Goal: Information Seeking & Learning: Learn about a topic

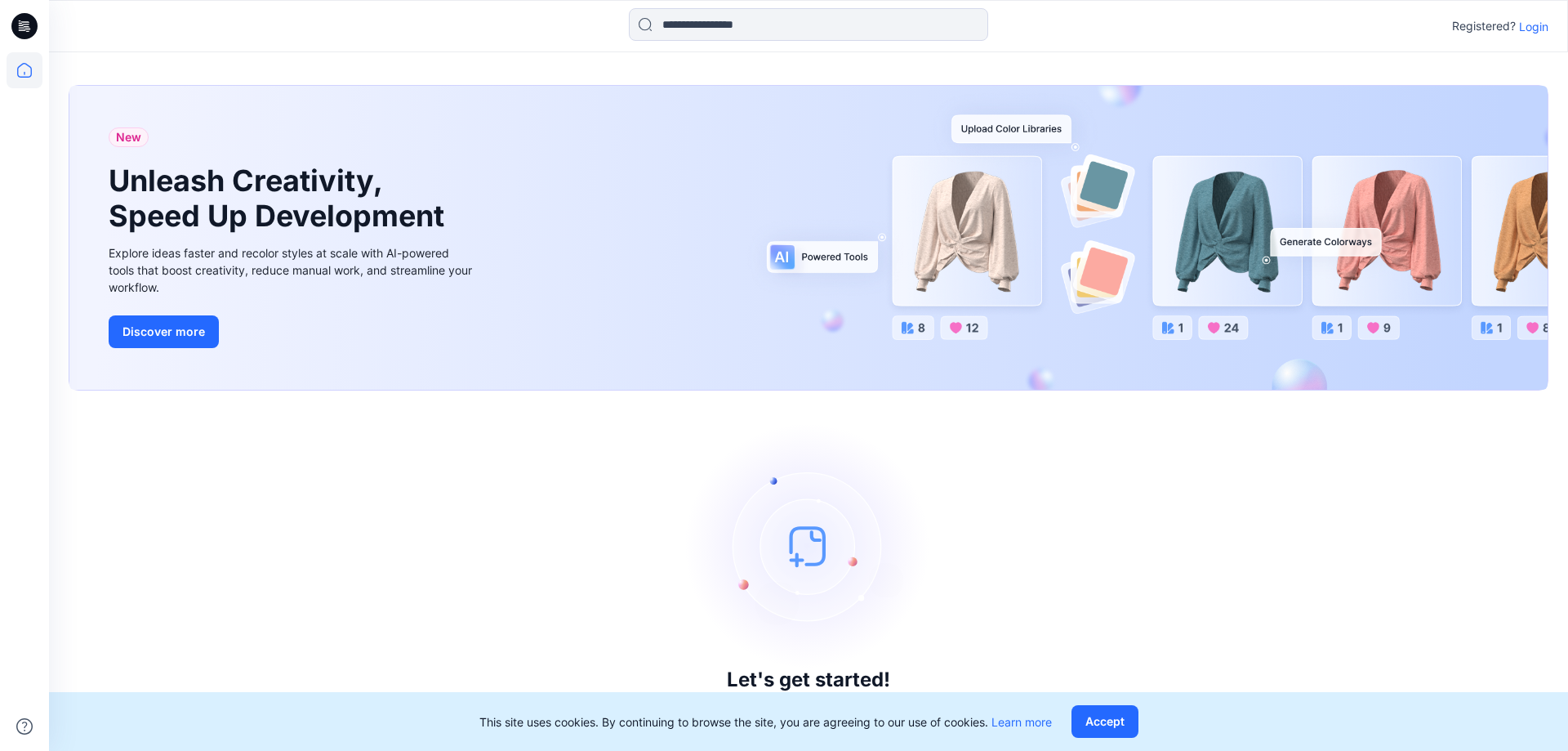
click at [1532, 31] on p "Login" at bounding box center [1534, 26] width 30 height 17
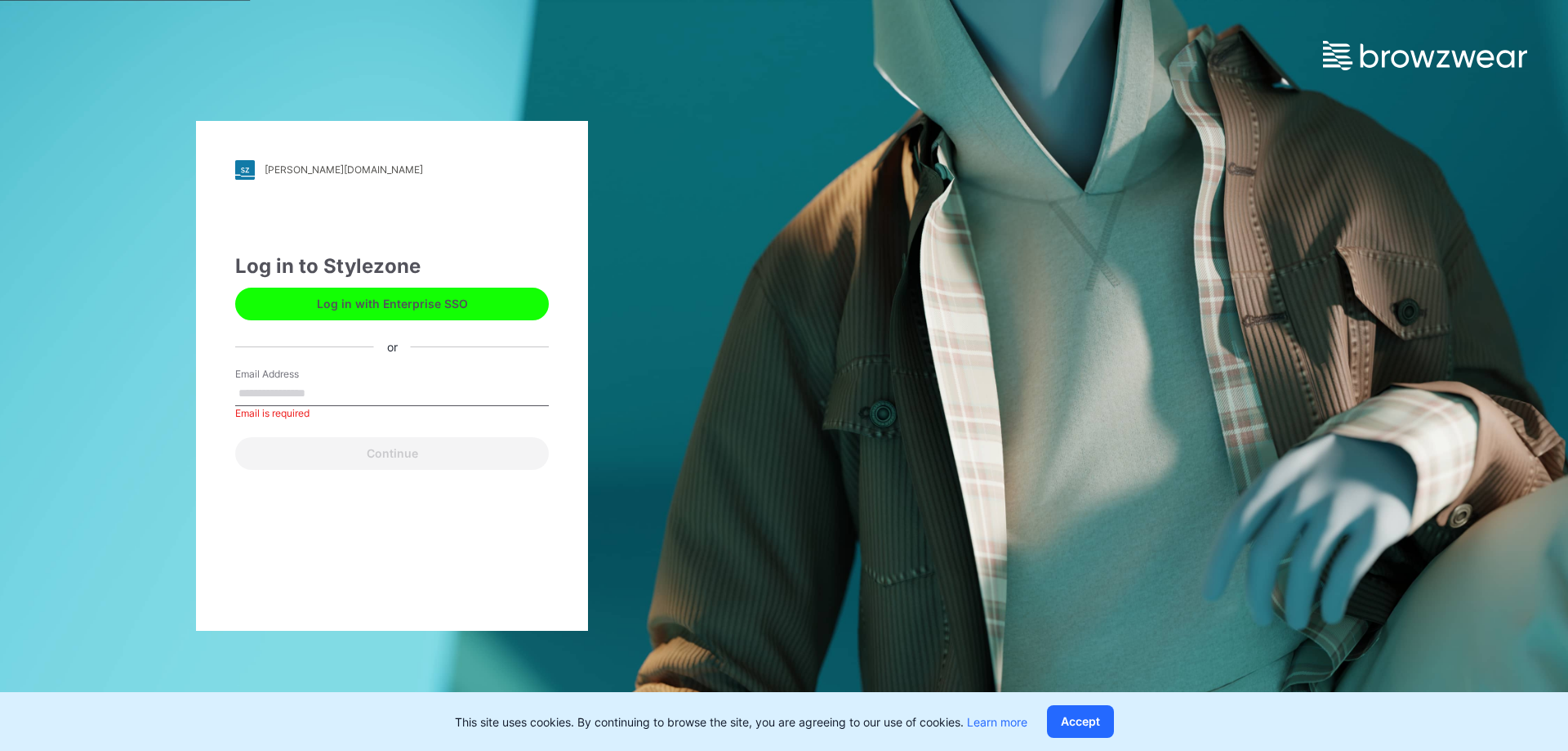
click at [381, 378] on div "Email Address Email is required" at bounding box center [392, 391] width 314 height 49
click at [375, 402] on input "Email Address" at bounding box center [392, 394] width 314 height 25
type input "**********"
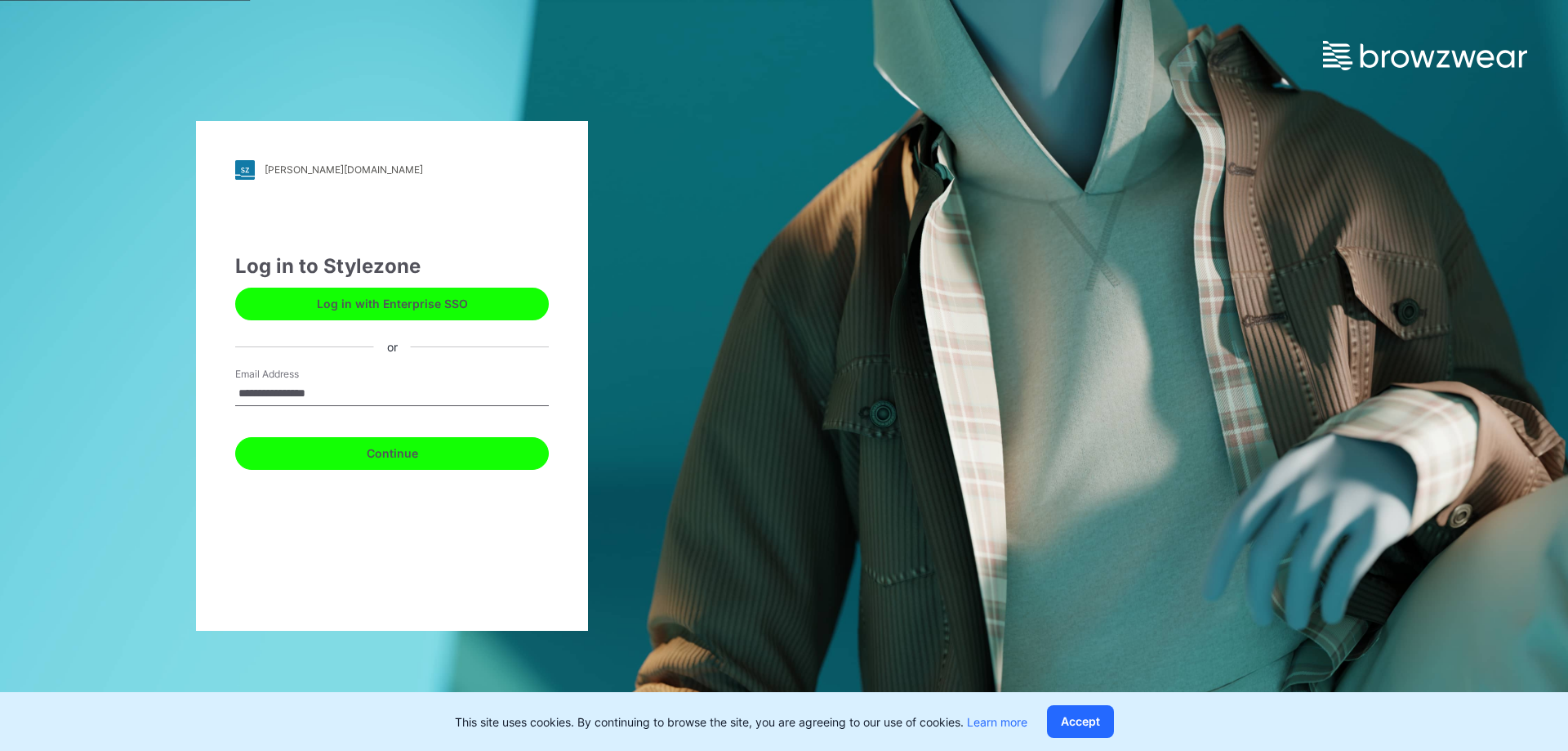
click at [384, 451] on button "Continue" at bounding box center [392, 454] width 314 height 33
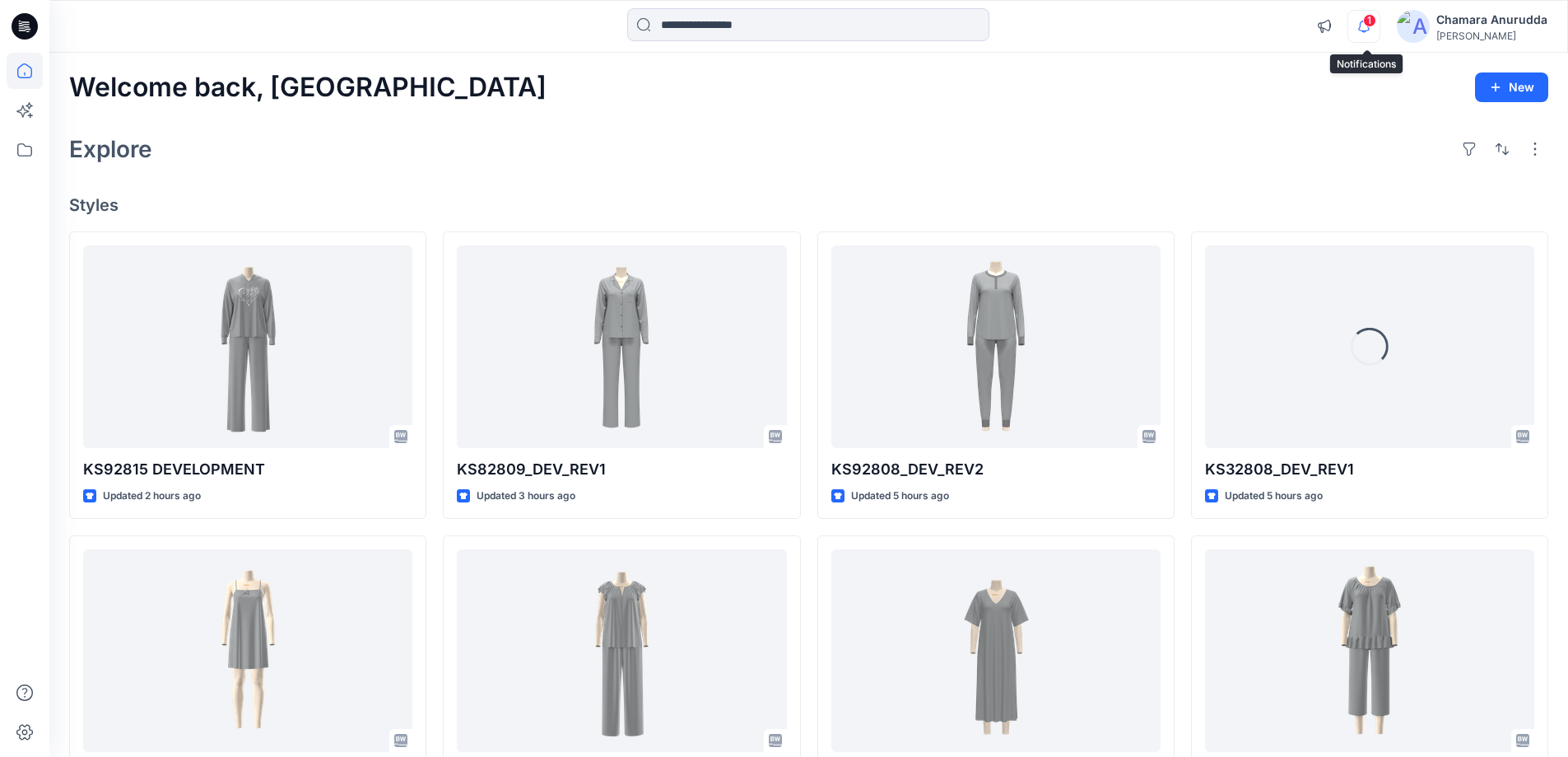
click at [1372, 27] on icon "button" at bounding box center [1364, 27] width 32 height 33
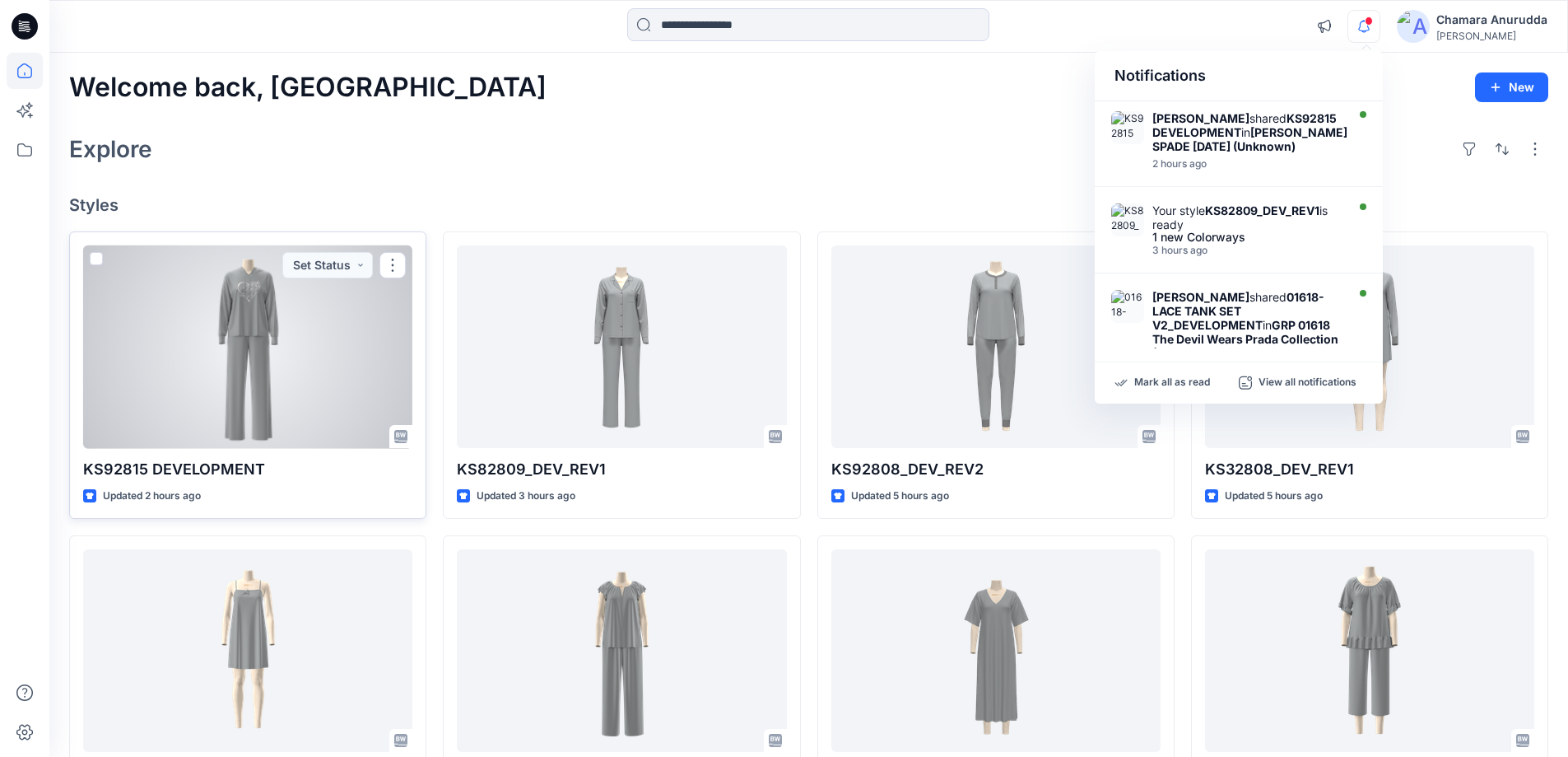
click at [273, 373] on div at bounding box center [248, 347] width 330 height 203
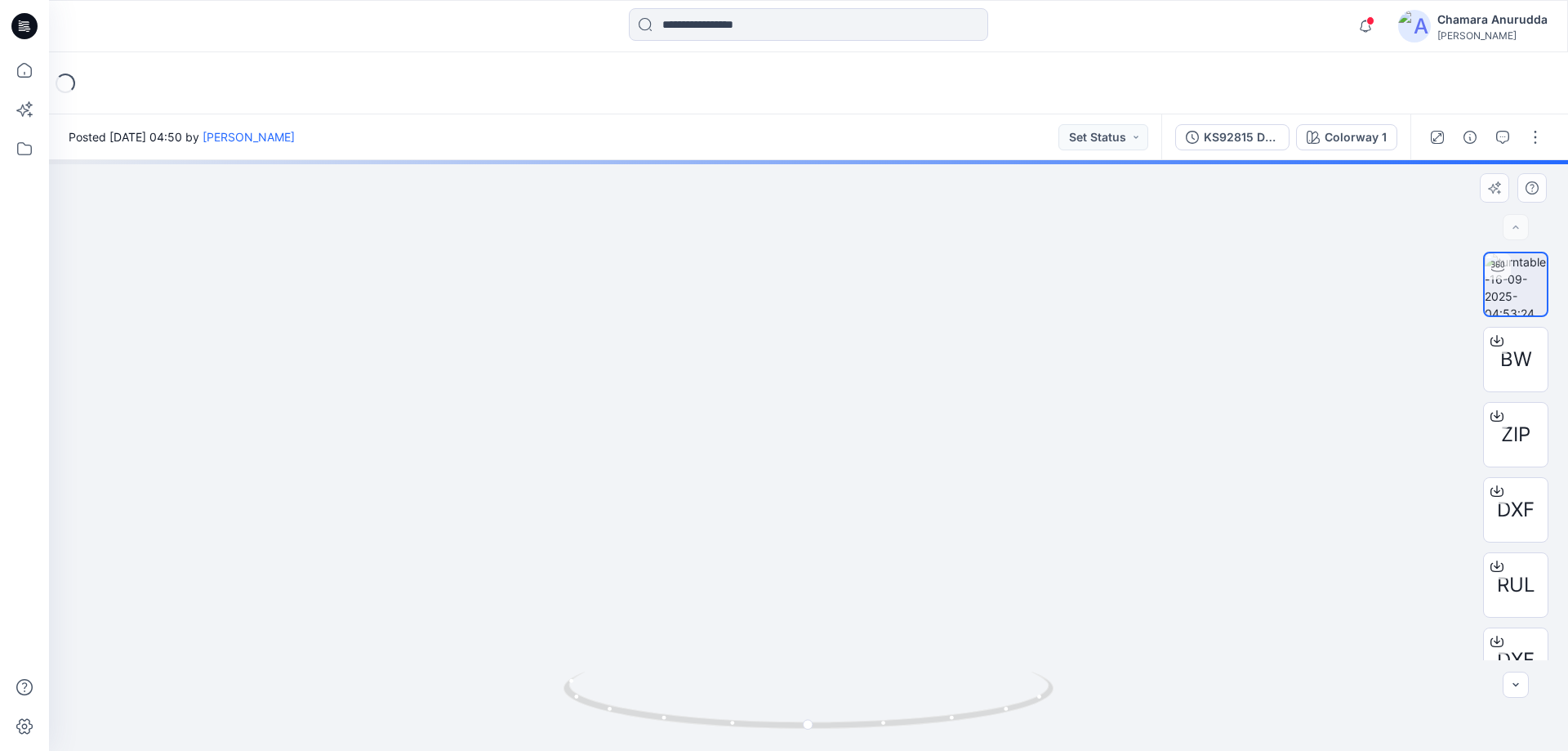
drag, startPoint x: 853, startPoint y: 296, endPoint x: 770, endPoint y: 587, distance: 302.6
click at [770, 587] on img at bounding box center [794, 93] width 2164 height 1316
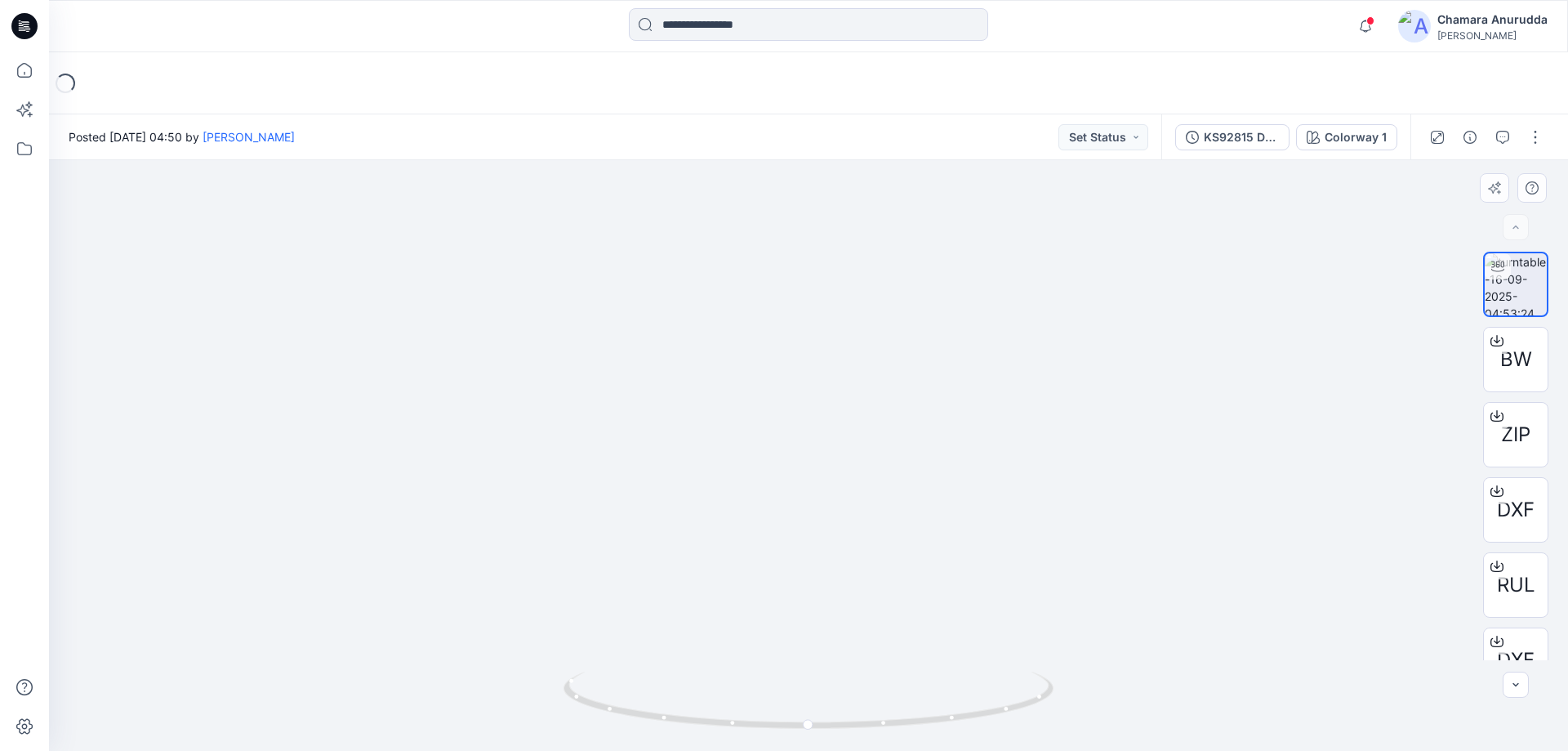
drag, startPoint x: 879, startPoint y: 402, endPoint x: 881, endPoint y: 492, distance: 90.0
click at [881, 492] on img at bounding box center [723, 286] width 2164 height 930
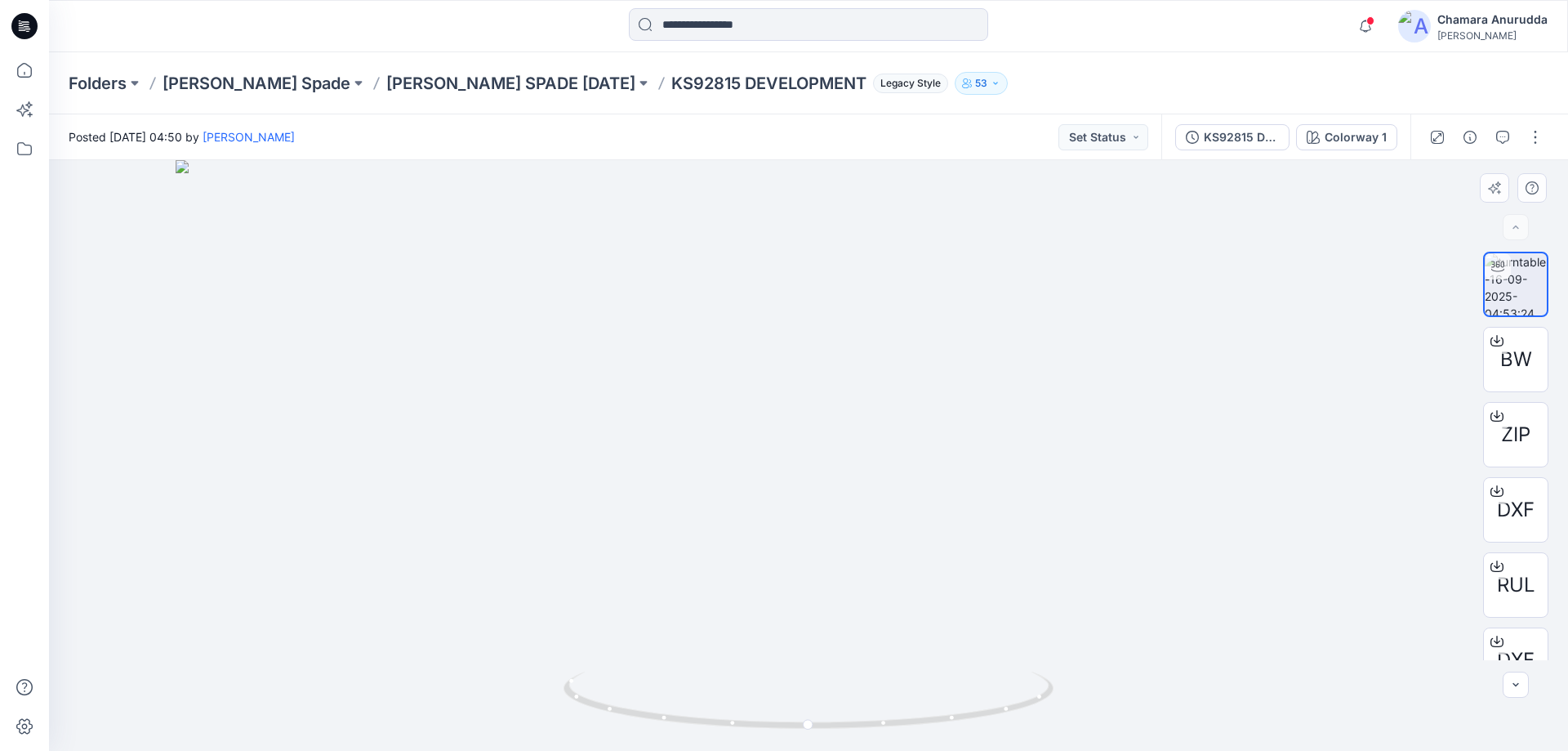
drag, startPoint x: 886, startPoint y: 321, endPoint x: 917, endPoint y: 525, distance: 206.3
click at [917, 525] on img at bounding box center [808, 455] width 1265 height 591
drag, startPoint x: 966, startPoint y: 723, endPoint x: 794, endPoint y: 687, distance: 175.7
click at [746, 737] on div at bounding box center [808, 710] width 490 height 82
drag, startPoint x: 988, startPoint y: 715, endPoint x: 779, endPoint y: 719, distance: 209.0
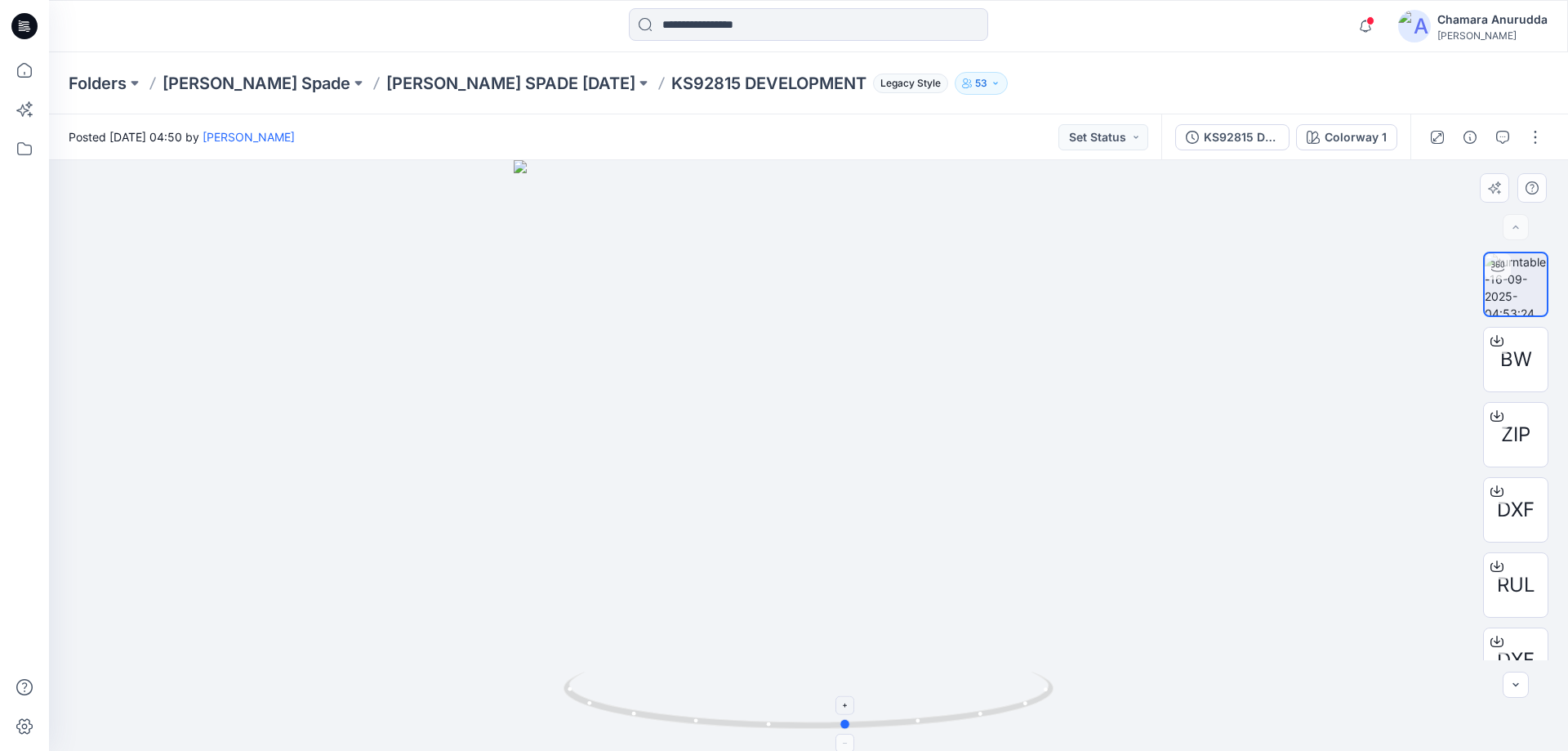
click at [779, 719] on icon at bounding box center [810, 702] width 494 height 61
drag, startPoint x: 848, startPoint y: 638, endPoint x: 819, endPoint y: 188, distance: 450.9
click at [819, 188] on img at bounding box center [782, 403] width 2614 height 695
drag, startPoint x: 984, startPoint y: 722, endPoint x: 811, endPoint y: 688, distance: 176.3
click at [811, 688] on icon at bounding box center [810, 702] width 494 height 61
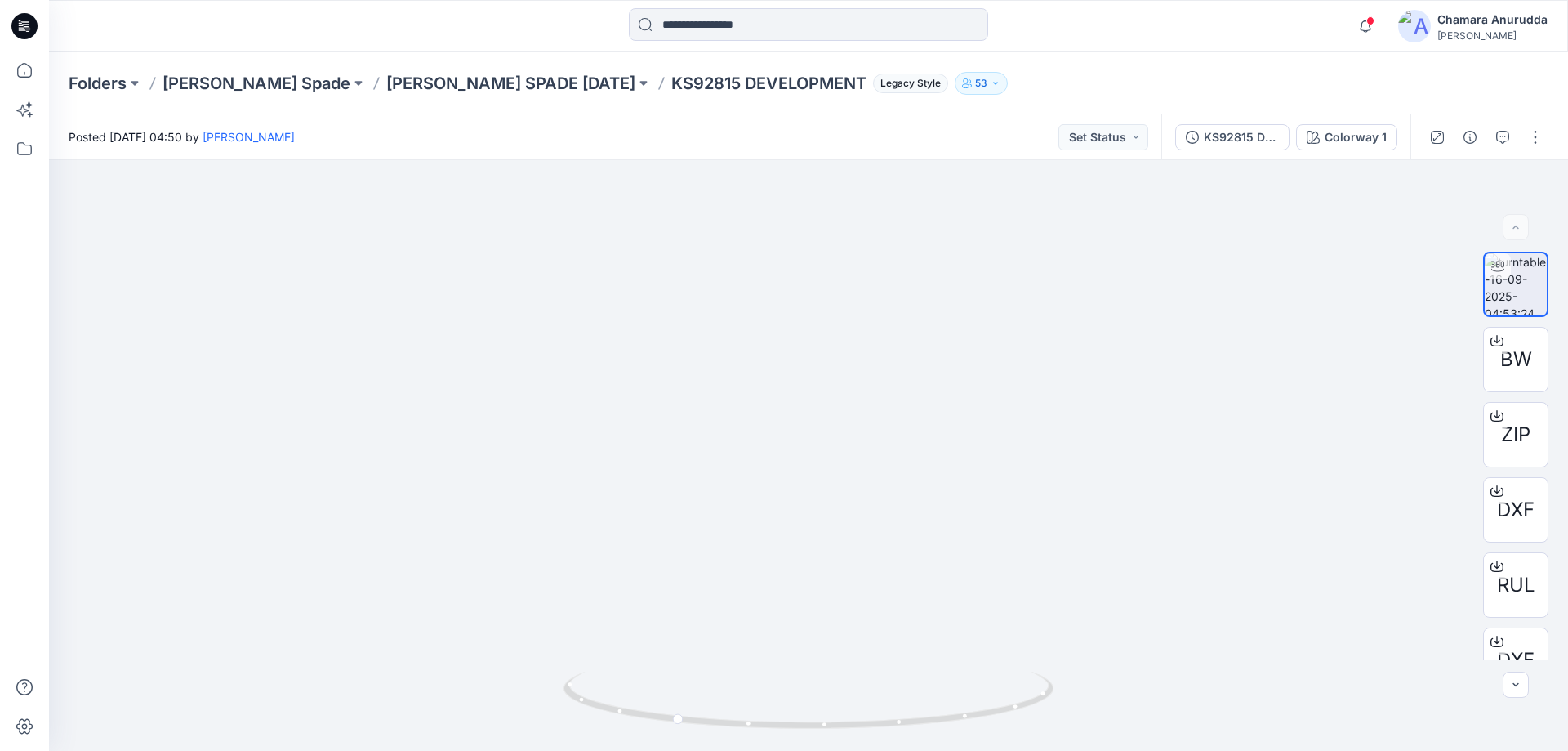
drag, startPoint x: 938, startPoint y: 531, endPoint x: 1078, endPoint y: -82, distance: 628.8
click at [1078, 0] on html "Notifications Lakshani Silva shared KS92815 DEVELOPMENT in KATE SPADE FEB 26 (U…" at bounding box center [784, 375] width 1568 height 751
drag, startPoint x: 984, startPoint y: 501, endPoint x: 858, endPoint y: 141, distance: 381.4
click at [868, 156] on div "Posted Tuesday, September 16, 2025 04:50 by Lakshani Silva Set Status KS92815 D…" at bounding box center [808, 432] width 1519 height 637
drag, startPoint x: 962, startPoint y: 497, endPoint x: 890, endPoint y: 187, distance: 318.3
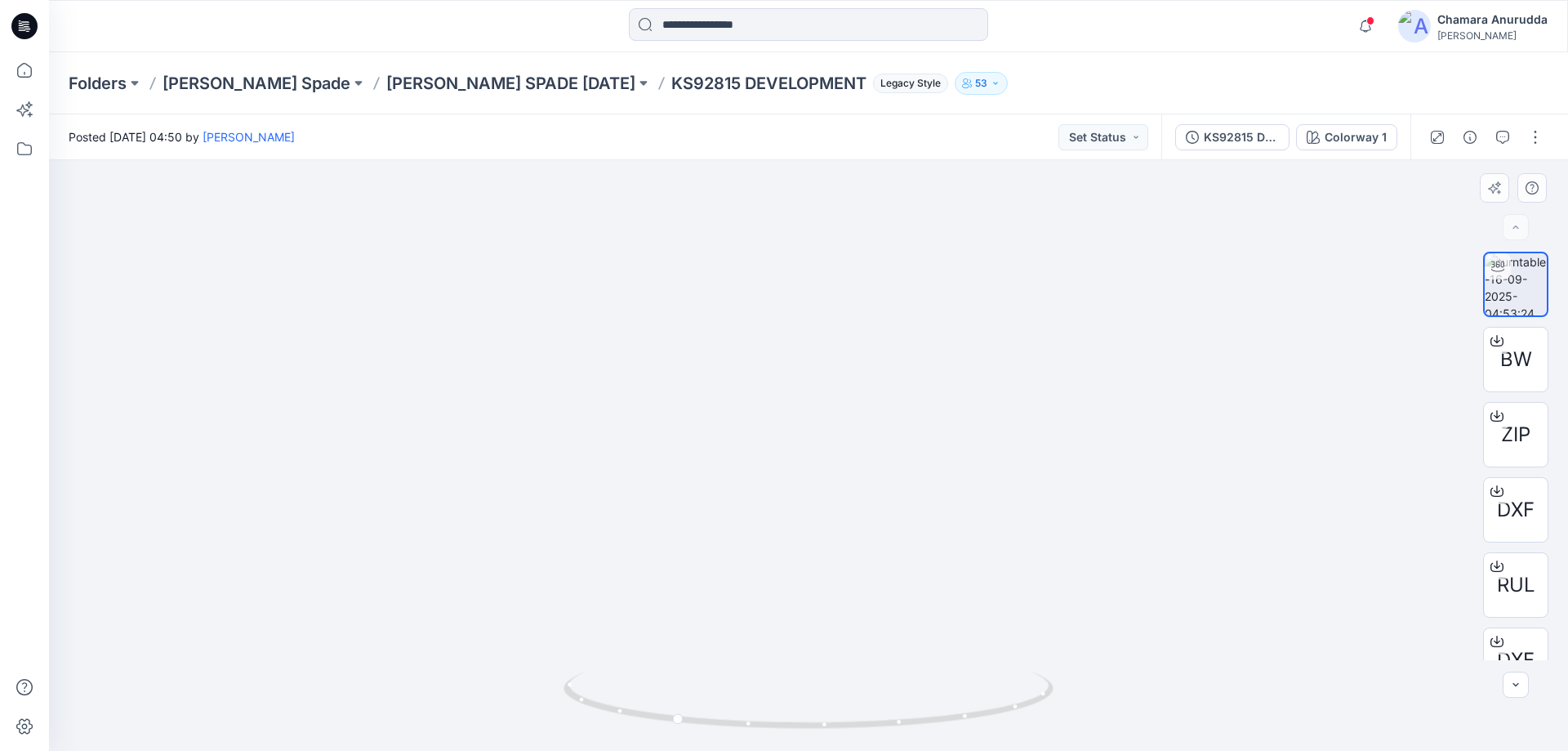
drag, startPoint x: 841, startPoint y: 435, endPoint x: 779, endPoint y: 221, distance: 222.8
drag, startPoint x: 741, startPoint y: 599, endPoint x: 718, endPoint y: 347, distance: 253.0
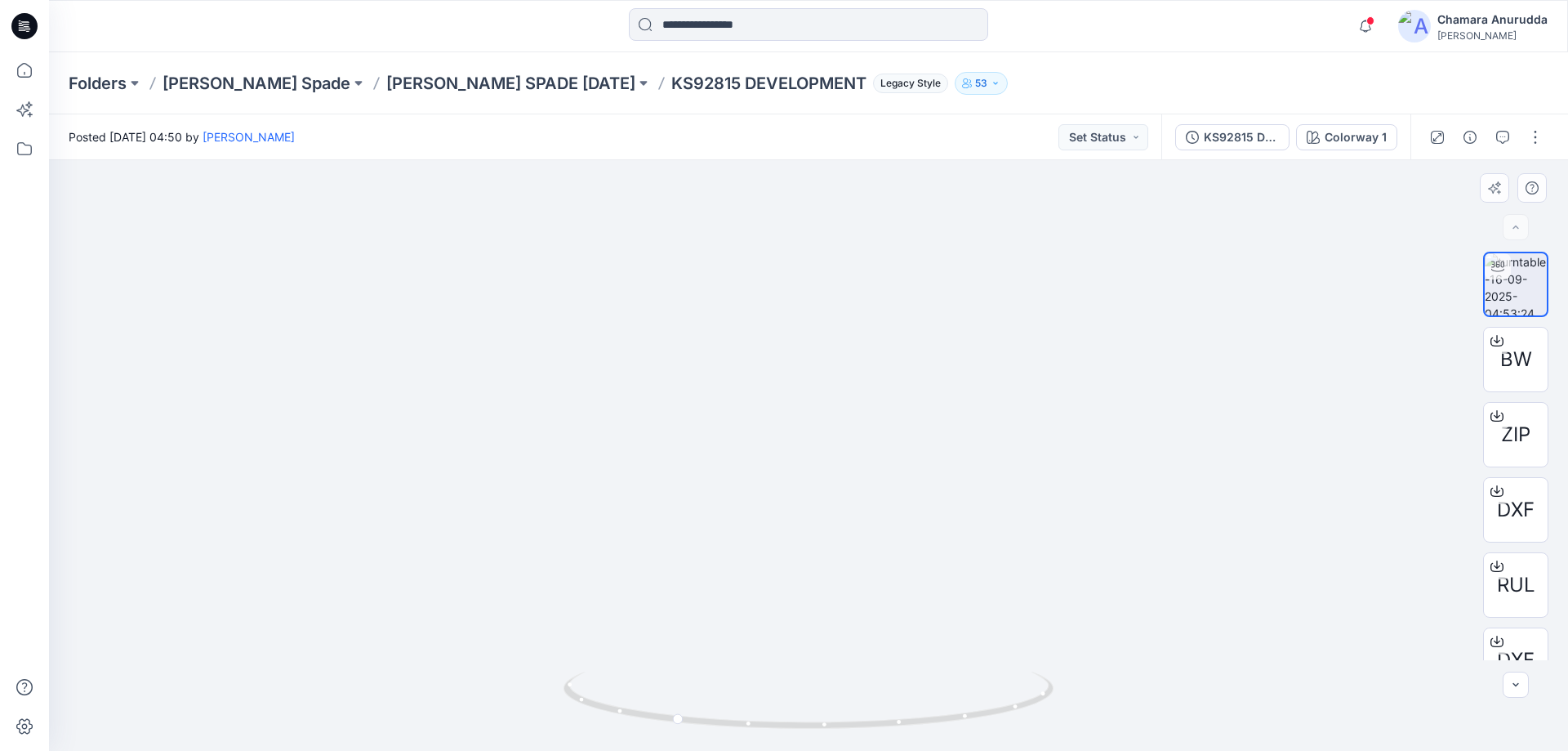
drag, startPoint x: 722, startPoint y: 420, endPoint x: 751, endPoint y: 343, distance: 82.3
drag, startPoint x: 669, startPoint y: 554, endPoint x: 680, endPoint y: 484, distance: 70.9
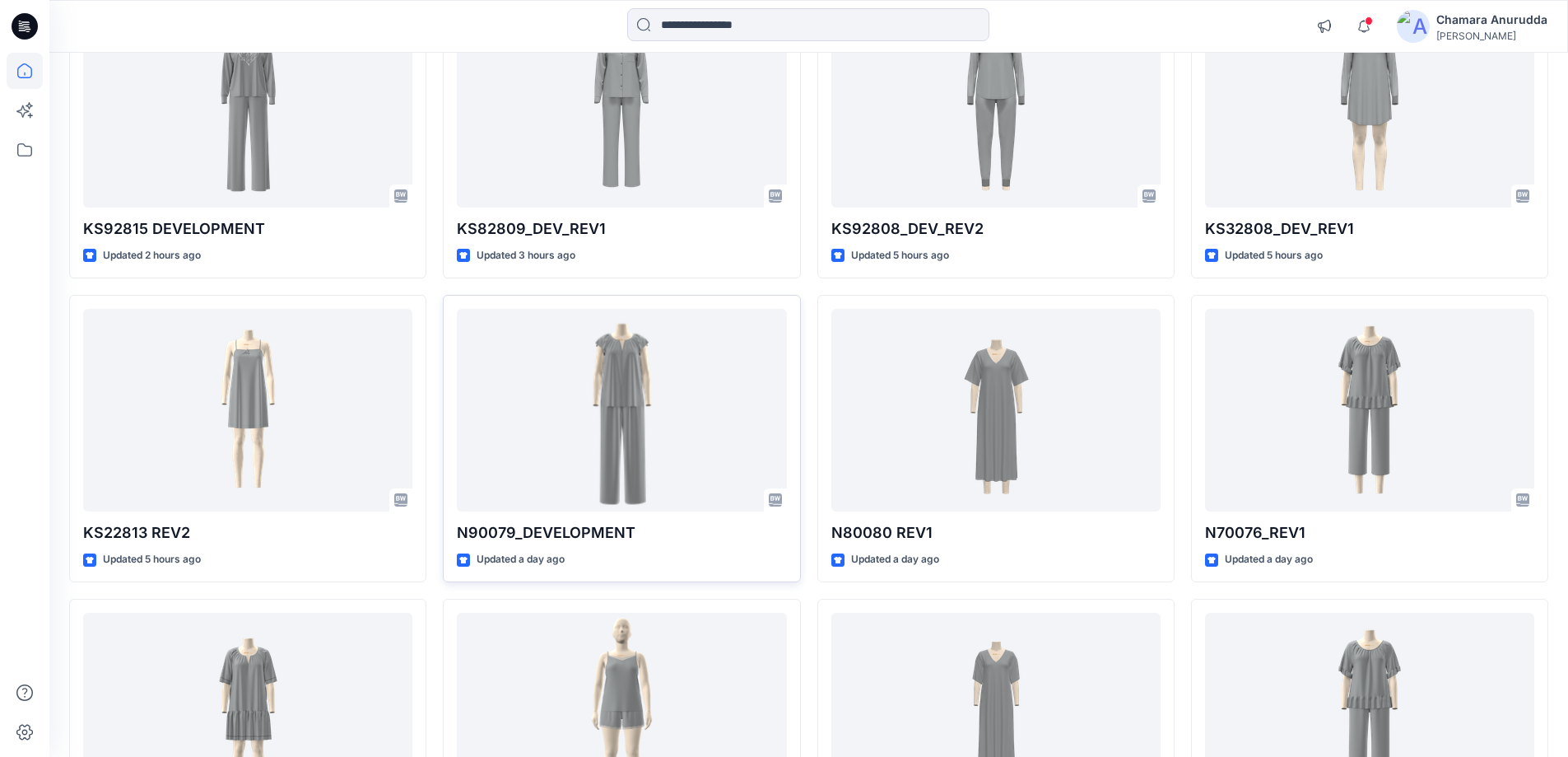
scroll to position [247, 0]
